Goal: Task Accomplishment & Management: Manage account settings

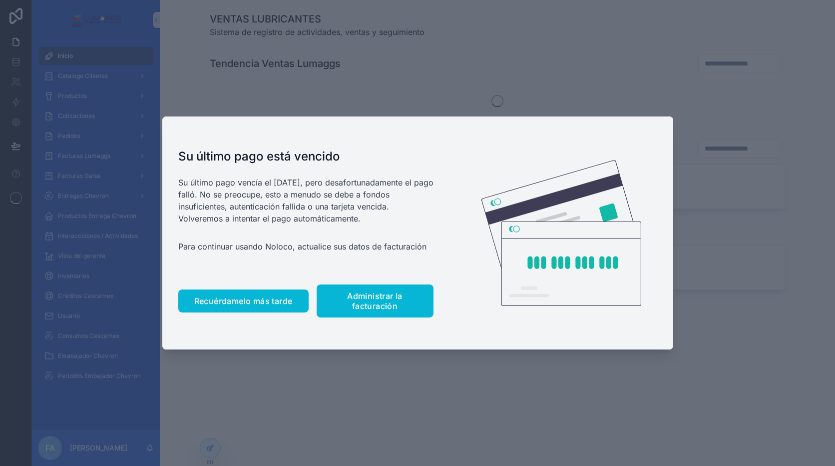
click at [238, 303] on span "Recuérdamelo más tarde" at bounding box center [243, 301] width 98 height 10
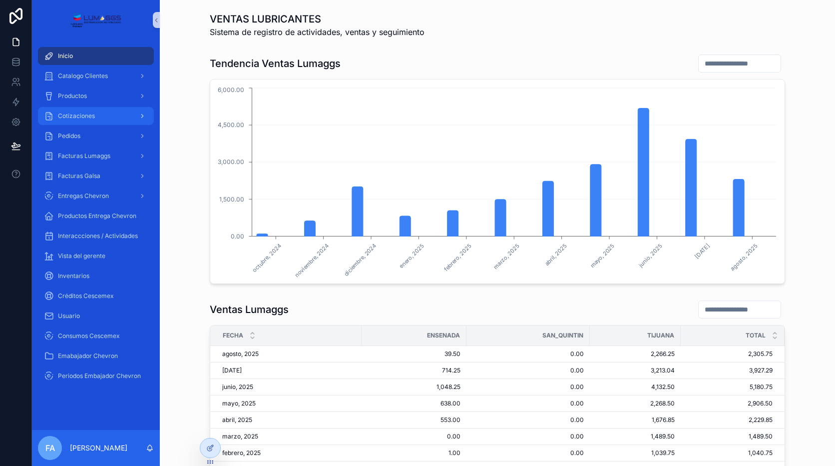
click at [83, 113] on span "Cotizaciones" at bounding box center [76, 116] width 37 height 8
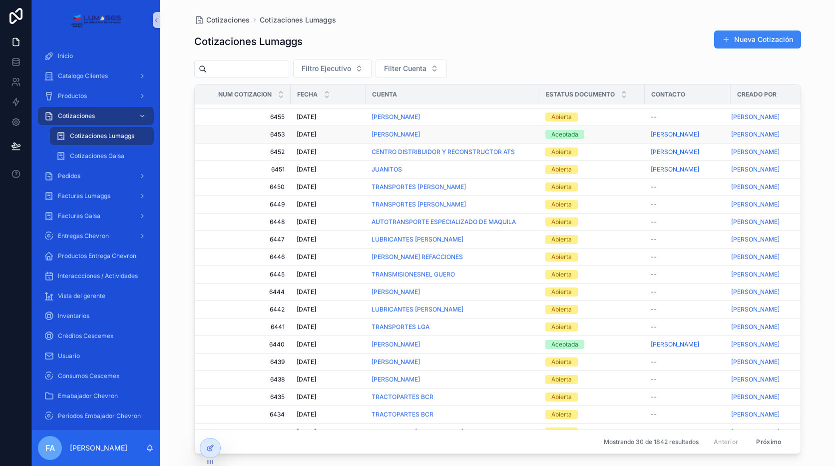
scroll to position [7, 0]
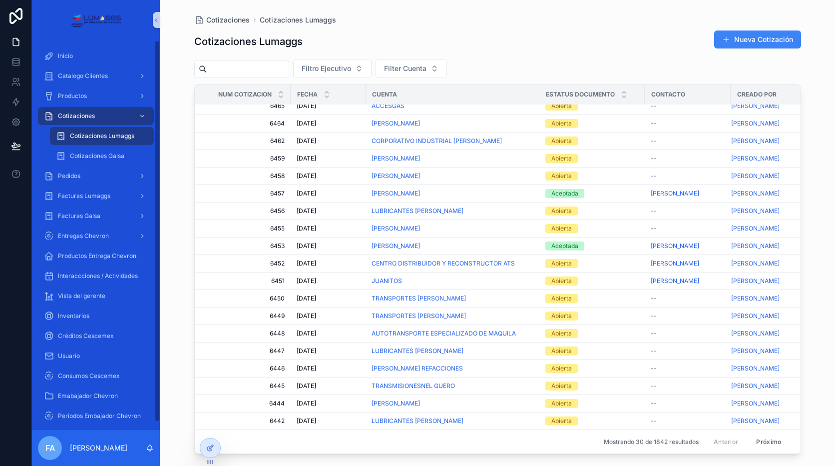
click at [125, 131] on div "Cotizaciones Lumaggs" at bounding box center [102, 136] width 92 height 16
click at [250, 67] on input "Contenido desplazable" at bounding box center [248, 69] width 82 height 14
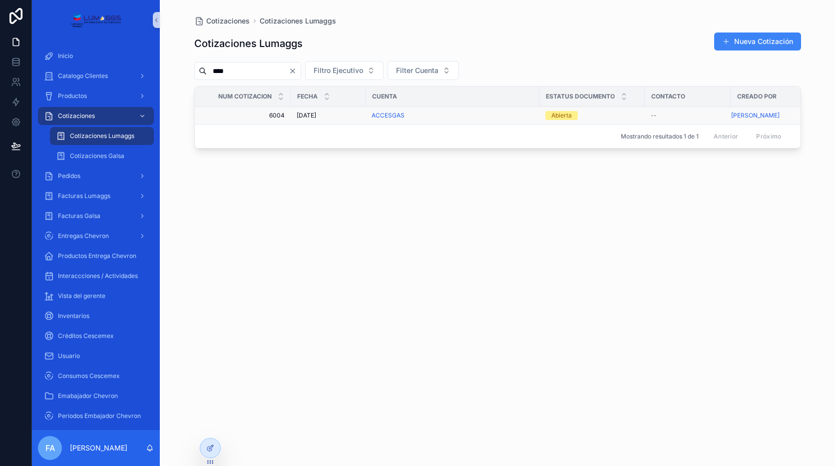
type input "****"
click at [425, 112] on div "ACCESGAS" at bounding box center [453, 115] width 162 height 8
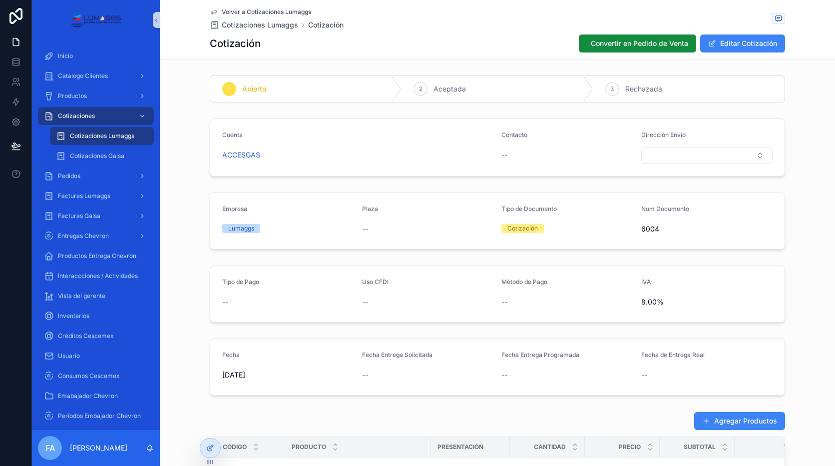
click at [749, 42] on font "Editar Cotización" at bounding box center [748, 43] width 57 height 10
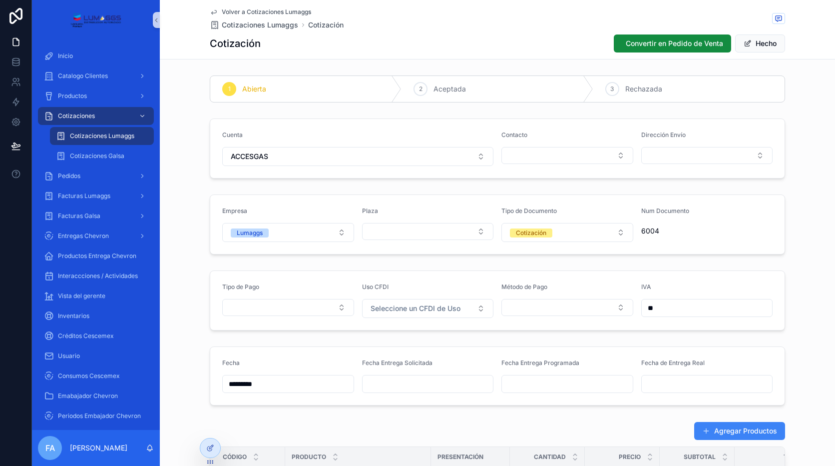
click at [666, 309] on input "**" at bounding box center [707, 308] width 131 height 14
drag, startPoint x: 665, startPoint y: 307, endPoint x: 624, endPoint y: 307, distance: 41.5
click at [624, 307] on form "Tipo de Pago Uso CFDI Seleccione un CFDI de Uso Método de Pago IVA **" at bounding box center [497, 300] width 574 height 59
type input "***"
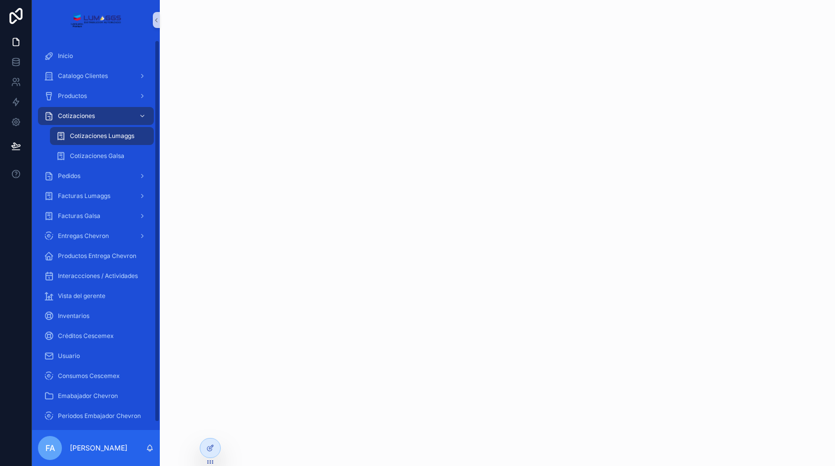
click at [108, 136] on span "Cotizaciones Lumaggs" at bounding box center [102, 136] width 64 height 8
click at [131, 136] on span "Cotizaciones Lumaggs" at bounding box center [102, 136] width 64 height 8
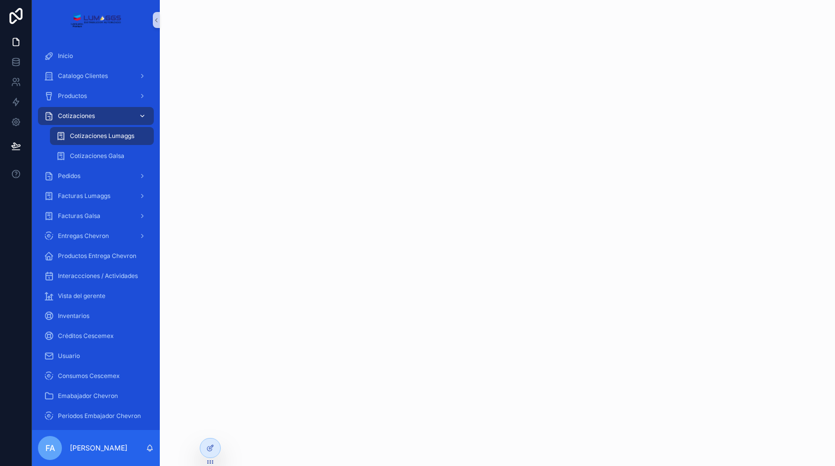
click at [101, 118] on div "Cotizaciones" at bounding box center [96, 116] width 104 height 16
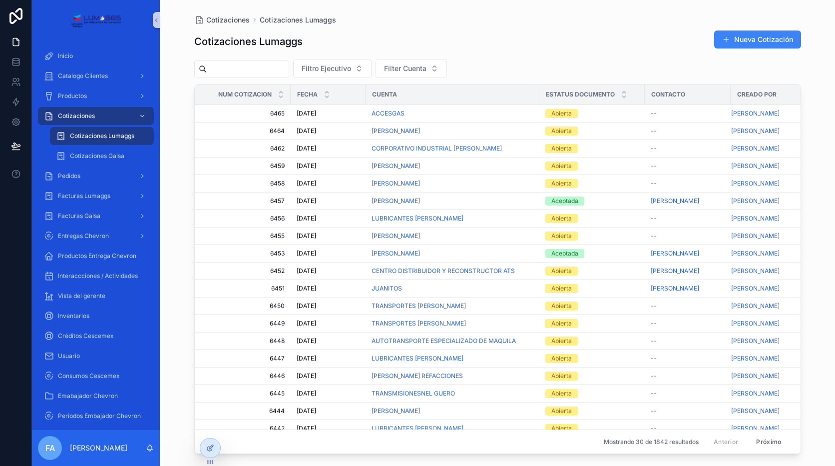
click at [97, 136] on span "Cotizaciones Lumaggs" at bounding box center [102, 136] width 64 height 8
click at [265, 67] on input "Contenido desplazable" at bounding box center [248, 69] width 82 height 14
type input "****"
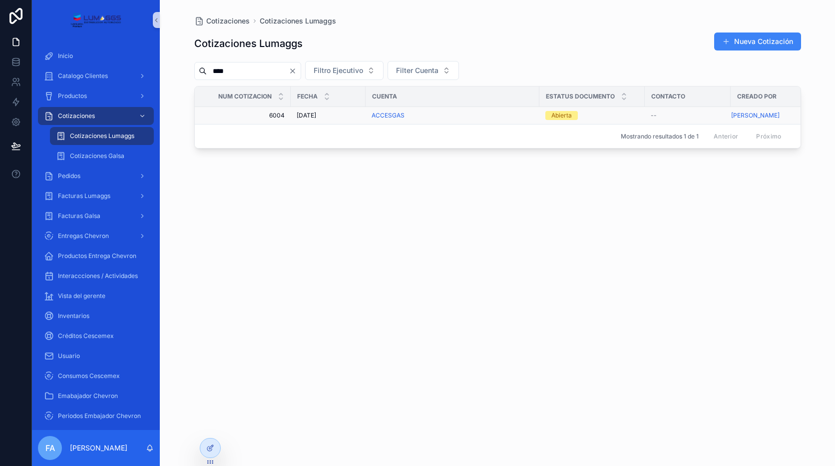
click at [454, 116] on div "ACCESGAS" at bounding box center [453, 115] width 162 height 8
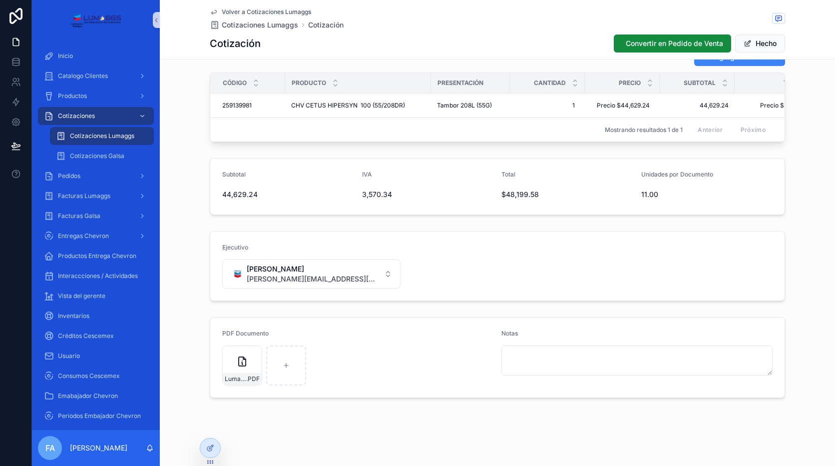
scroll to position [381, 0]
click at [254, 354] on icon "Contenido desplazable" at bounding box center [254, 353] width 0 height 4
click at [244, 354] on icon "Contenido desplazable" at bounding box center [244, 354] width 0 height 2
click at [290, 332] on icon "Contenido desplazable" at bounding box center [291, 336] width 8 height 8
click at [243, 354] on icon "Contenido desplazable" at bounding box center [243, 354] width 0 height 2
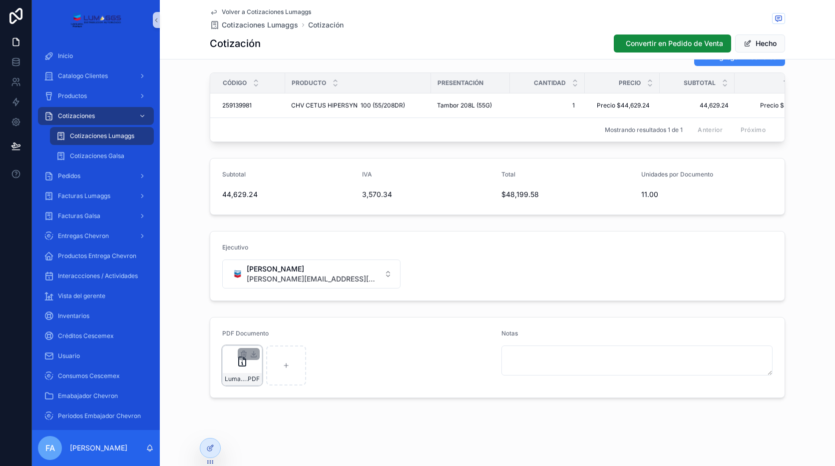
click at [243, 354] on icon "Contenido desplazable" at bounding box center [243, 354] width 0 height 2
click at [243, 352] on icon "Contenido desplazable" at bounding box center [244, 351] width 2 height 1
click at [276, 336] on div "¿Confirmar la eliminación?" at bounding box center [235, 336] width 120 height 12
click at [282, 334] on icon "Contenido desplazable" at bounding box center [281, 336] width 8 height 8
click at [282, 334] on div "PDF Documento" at bounding box center [357, 335] width 271 height 12
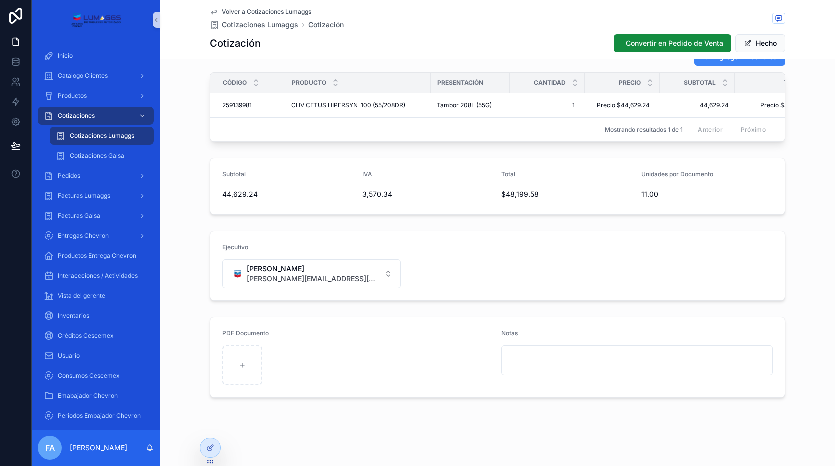
click at [473, 269] on form "Ejecutivo [PERSON_NAME] [PERSON_NAME][EMAIL_ADDRESS][DOMAIN_NAME]" at bounding box center [497, 265] width 574 height 69
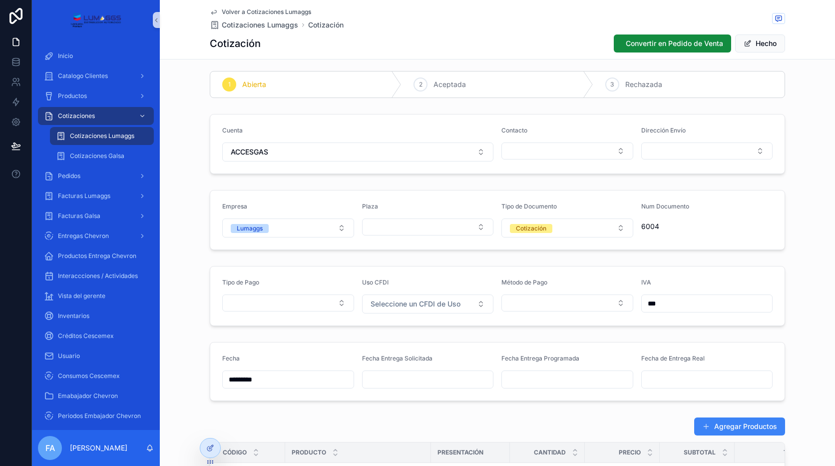
scroll to position [0, 0]
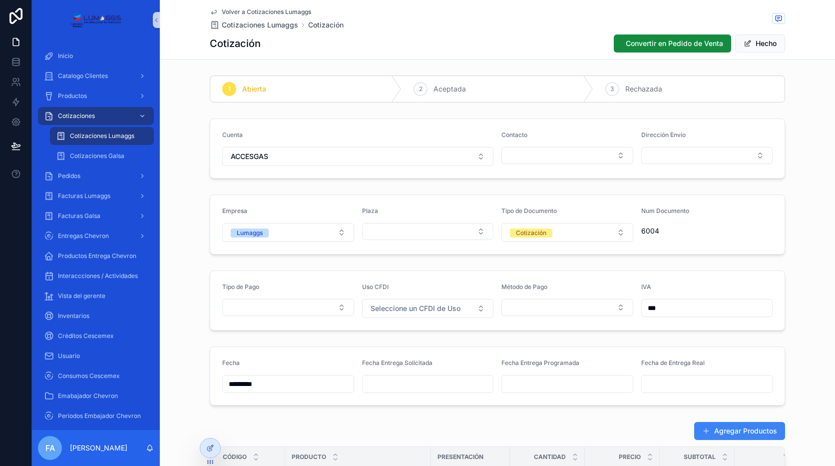
click at [697, 261] on div "1 Abierta 2 Aceptada 3 Rechazada Cuenta ACCESGAS Contacto Dirección Envío Empre…" at bounding box center [497, 423] width 675 height 704
click at [127, 135] on span "Cotizaciones Lumaggs" at bounding box center [102, 136] width 64 height 8
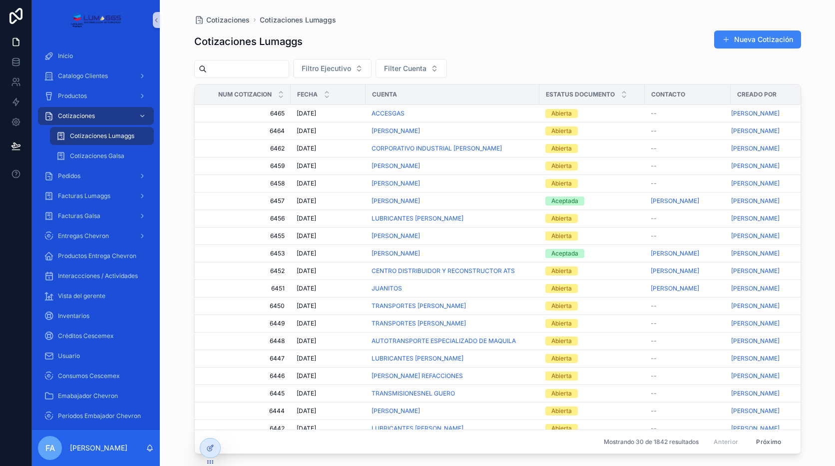
click at [289, 66] on input "Contenido desplazable" at bounding box center [248, 69] width 82 height 14
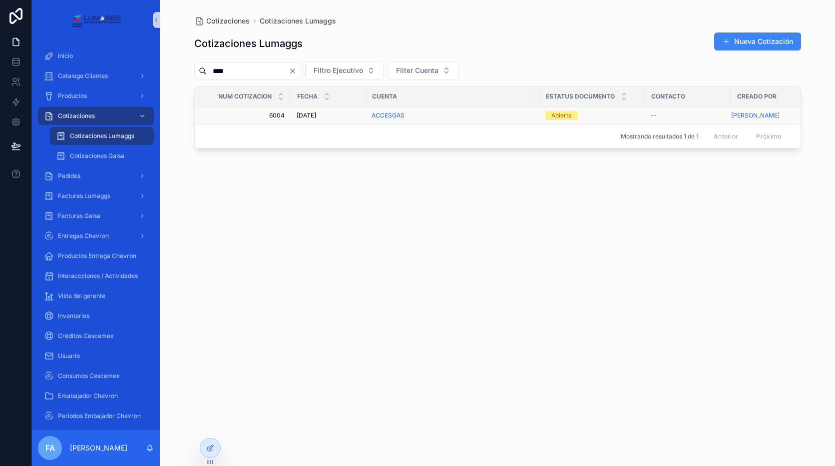
type input "****"
click at [315, 114] on span "[DATE]" at bounding box center [306, 115] width 19 height 8
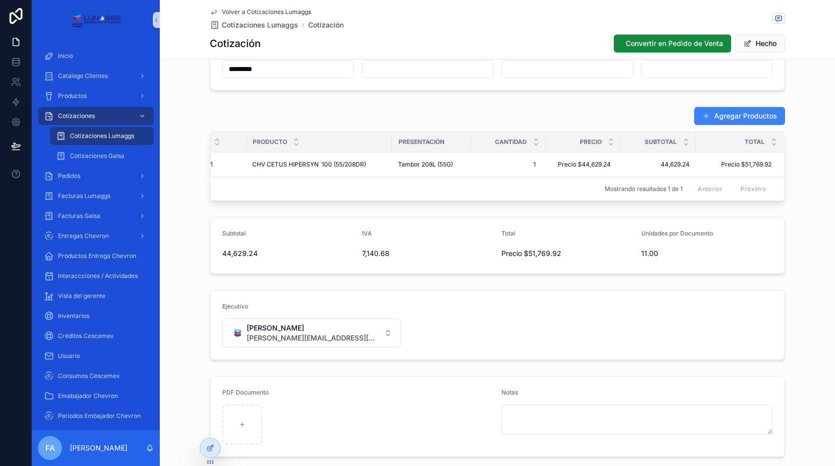
scroll to position [331, 0]
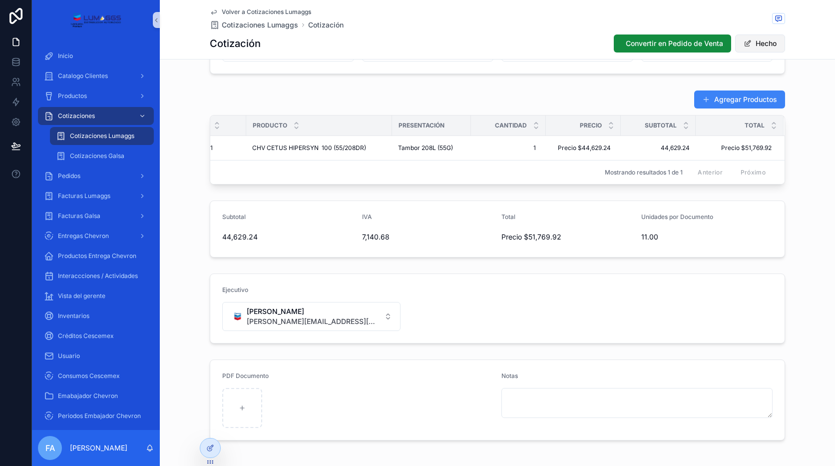
click at [770, 38] on button "Hecho" at bounding box center [760, 43] width 50 height 18
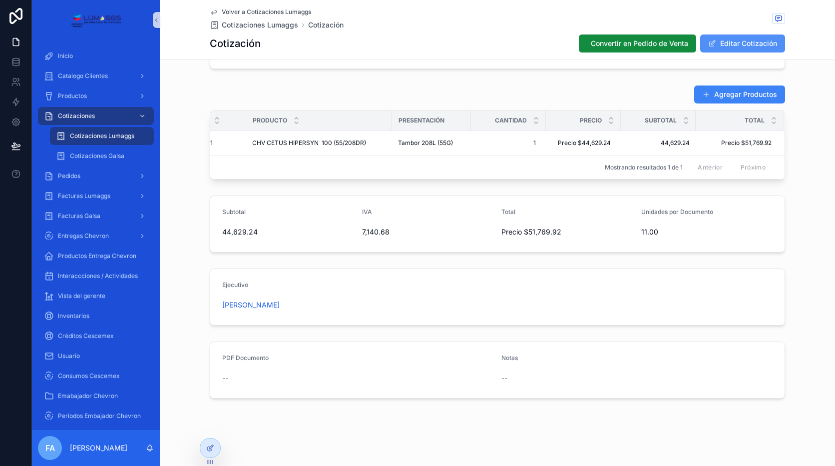
click at [773, 41] on font "Editar Cotización" at bounding box center [748, 43] width 57 height 10
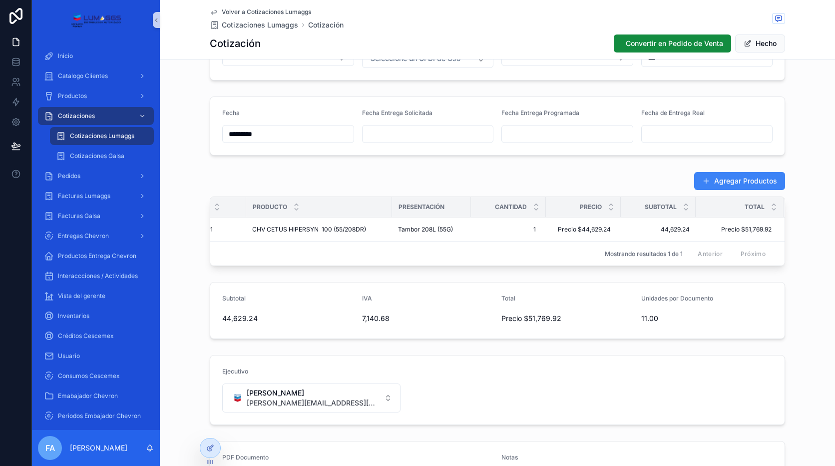
scroll to position [300, 0]
